Goal: Task Accomplishment & Management: Complete application form

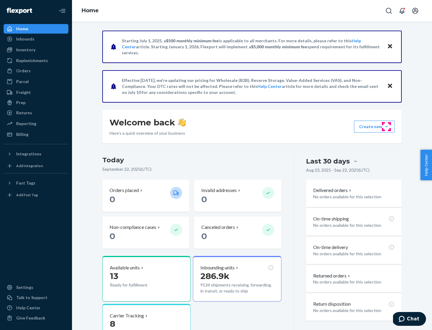
click at [386, 127] on button "Create new Create new inbound Create new order Create new product" at bounding box center [374, 127] width 40 height 12
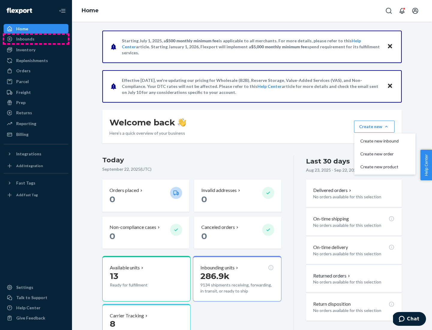
click at [36, 39] on div "Inbounds" at bounding box center [36, 39] width 64 height 8
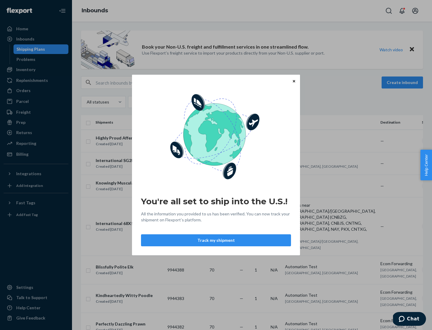
click at [36, 70] on div "You're all set to ship into the U.S.! All the information you provided to us ha…" at bounding box center [216, 165] width 432 height 330
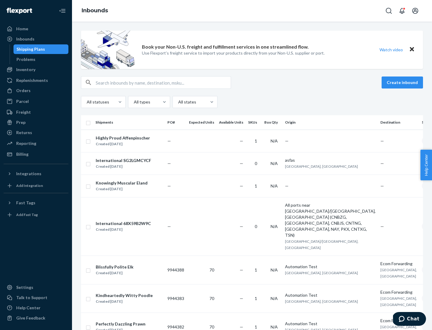
click at [252, 11] on div "Inbounds" at bounding box center [252, 11] width 360 height 22
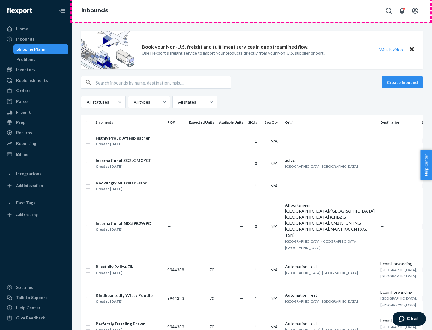
click at [252, 11] on div "Inbounds" at bounding box center [252, 11] width 360 height 22
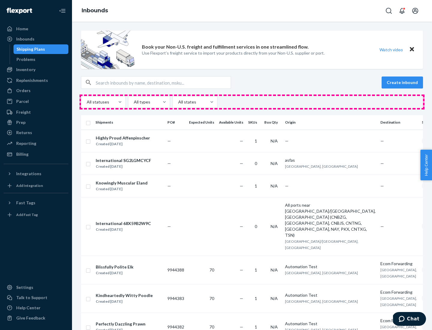
click at [252, 102] on div "All statuses All types All states" at bounding box center [252, 102] width 342 height 12
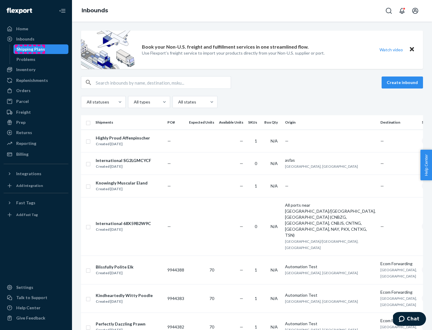
click at [30, 49] on div "Shipping Plans" at bounding box center [30, 49] width 28 height 6
click at [403, 82] on button "Create inbound" at bounding box center [401, 82] width 41 height 12
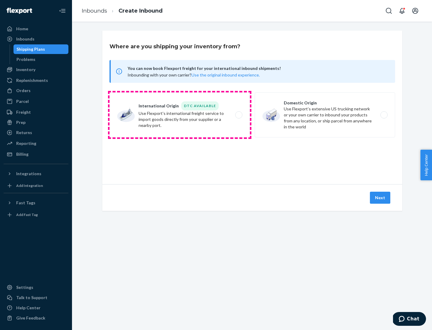
click at [180, 115] on label "International Origin DTC Available Use Flexport's international freight service…" at bounding box center [179, 114] width 140 height 45
click at [238, 115] on input "International Origin DTC Available Use Flexport's international freight service…" at bounding box center [240, 115] width 4 height 4
radio input "true"
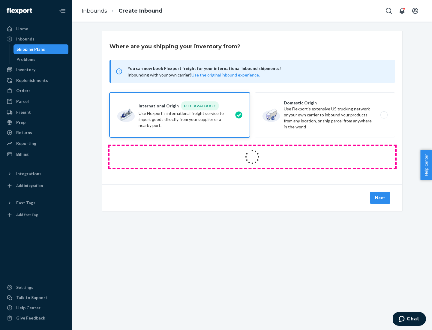
click at [252, 157] on icon at bounding box center [252, 156] width 17 height 17
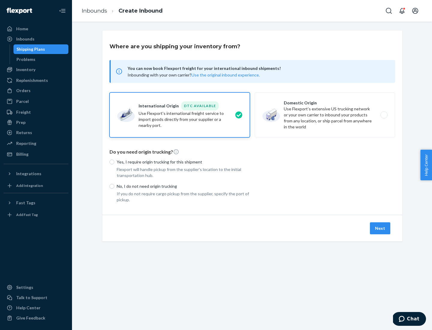
click at [183, 162] on p "Yes, I require origin trucking for this shipment" at bounding box center [183, 162] width 133 height 6
click at [114, 162] on input "Yes, I require origin trucking for this shipment" at bounding box center [111, 161] width 5 height 5
radio input "true"
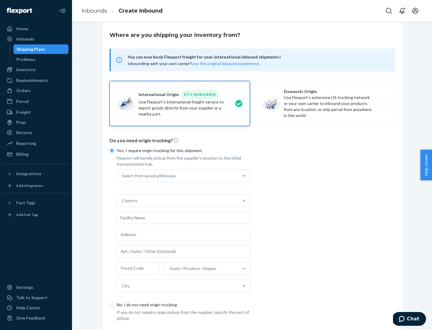
click at [178, 175] on div "Select from saved addresses" at bounding box center [178, 176] width 122 height 12
click at [122, 175] on input "Select from saved addresses" at bounding box center [122, 176] width 1 height 6
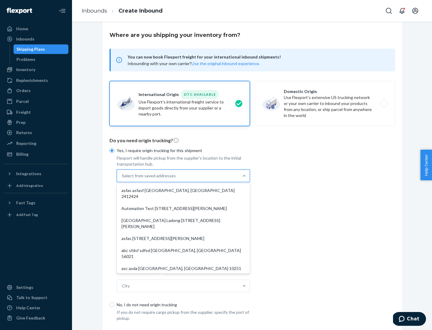
scroll to position [26, 0]
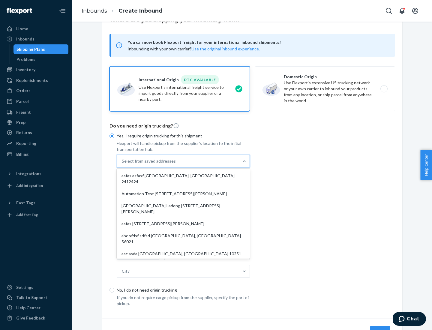
click at [183, 175] on div "asfas asfasf [GEOGRAPHIC_DATA], [GEOGRAPHIC_DATA] 2412424" at bounding box center [183, 179] width 131 height 18
click at [122, 164] on input "option asfas asfasf [GEOGRAPHIC_DATA], [GEOGRAPHIC_DATA] 2412424 focused, 1 of …" at bounding box center [122, 161] width 1 height 6
type input "asfas"
type input "asfasf"
type input "2412424"
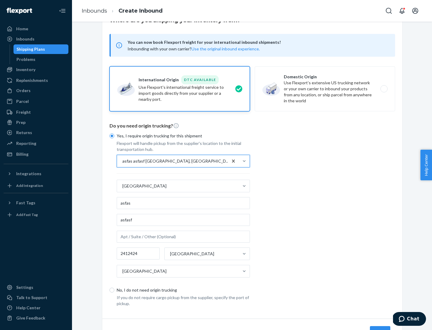
scroll to position [56, 0]
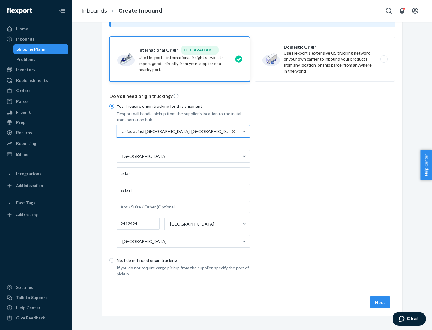
click at [380, 302] on button "Next" at bounding box center [380, 302] width 20 height 12
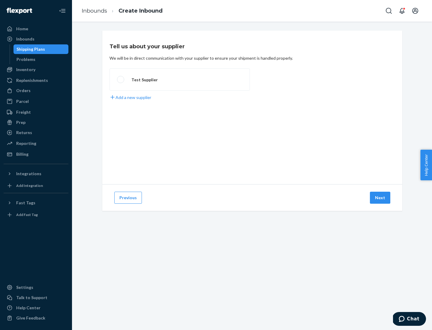
click at [180, 79] on label "Test Supplier" at bounding box center [179, 79] width 140 height 22
click at [121, 79] on input "Test Supplier" at bounding box center [119, 80] width 4 height 4
radio input "true"
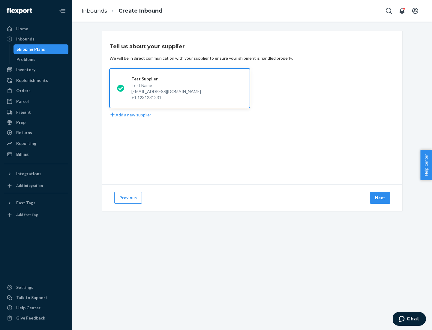
click at [380, 198] on button "Next" at bounding box center [380, 198] width 20 height 12
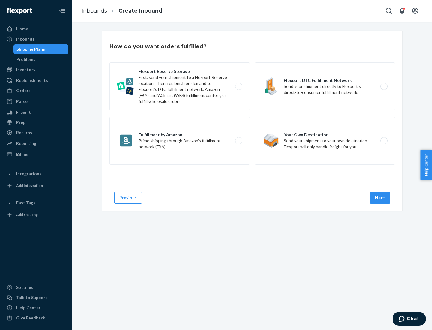
click at [180, 141] on label "Fulfillment by Amazon Prime shipping through Amazon’s fulfillment network (FBA)." at bounding box center [179, 141] width 140 height 48
click at [238, 141] on input "Fulfillment by Amazon Prime shipping through Amazon’s fulfillment network (FBA)." at bounding box center [240, 141] width 4 height 4
radio input "true"
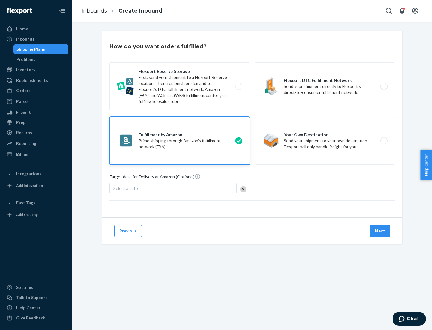
click at [380, 231] on button "Next" at bounding box center [380, 231] width 20 height 12
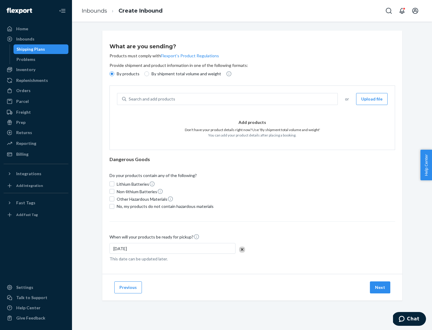
click at [184, 74] on p "By shipment total volume and weight" at bounding box center [186, 74] width 70 height 6
click at [149, 74] on input "By shipment total volume and weight" at bounding box center [146, 73] width 5 height 5
radio input "true"
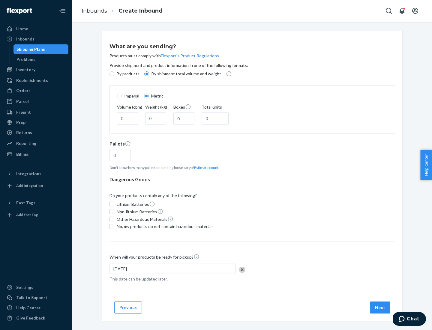
click at [127, 74] on p "By products" at bounding box center [128, 74] width 23 height 6
click at [114, 74] on input "By products" at bounding box center [111, 73] width 5 height 5
radio input "true"
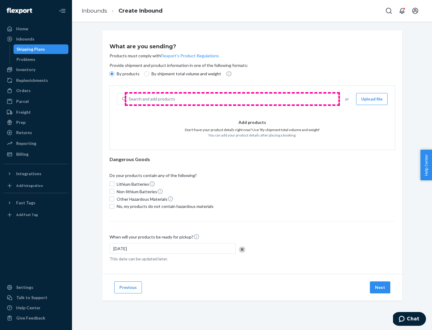
click at [232, 99] on div "Search and add products" at bounding box center [231, 99] width 211 height 11
click at [129, 99] on input "Search and add products" at bounding box center [129, 99] width 1 height 6
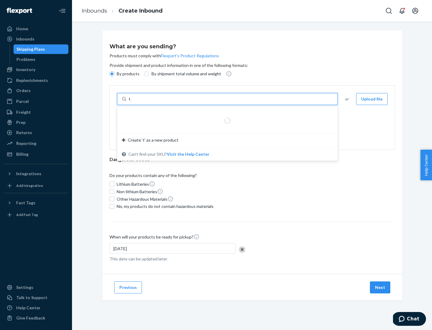
type input "test"
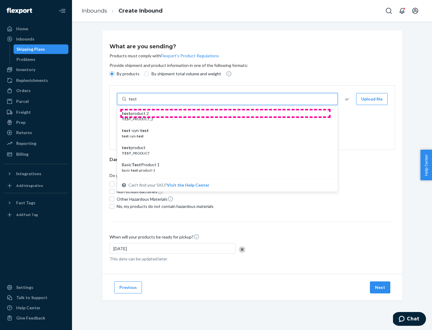
click at [225, 113] on div "test product 2" at bounding box center [225, 113] width 206 height 6
click at [136, 102] on input "test" at bounding box center [133, 99] width 8 height 6
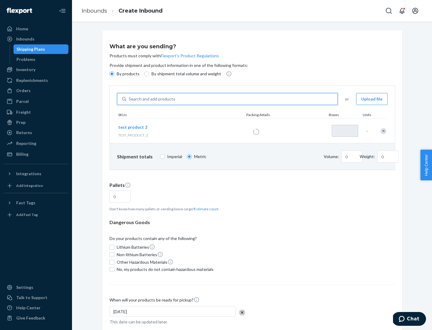
type input "1"
type input "0.02"
type input "22.23"
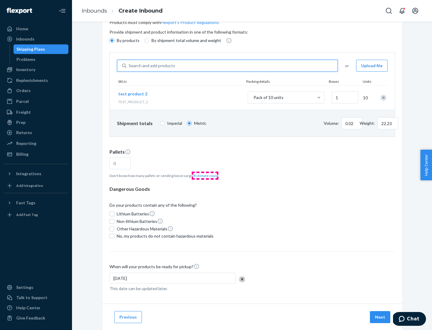
click at [205, 175] on button "Estimate count" at bounding box center [206, 175] width 24 height 5
type input "1"
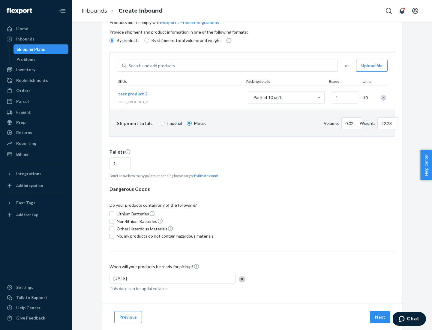
scroll to position [48, 0]
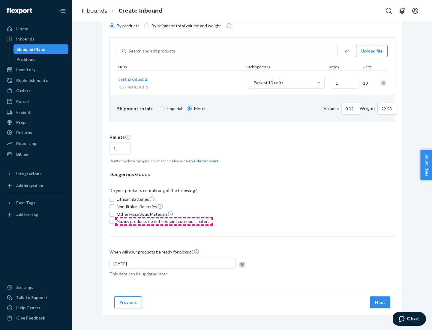
click at [164, 221] on span "No, my products do not contain hazardous materials" at bounding box center [165, 221] width 97 height 6
click at [114, 221] on input "No, my products do not contain hazardous materials" at bounding box center [111, 221] width 5 height 5
checkbox input "true"
click at [380, 302] on button "Next" at bounding box center [380, 302] width 20 height 12
